Goal: Navigation & Orientation: Find specific page/section

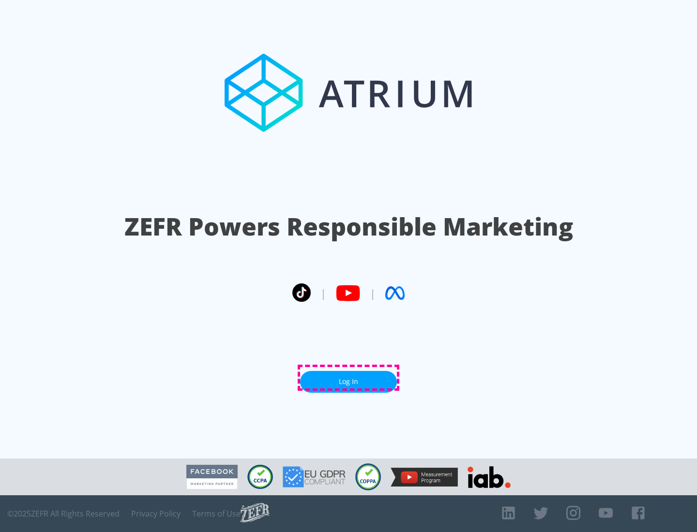
click at [348, 378] on link "Log In" at bounding box center [348, 382] width 97 height 22
